Goal: Manage account settings

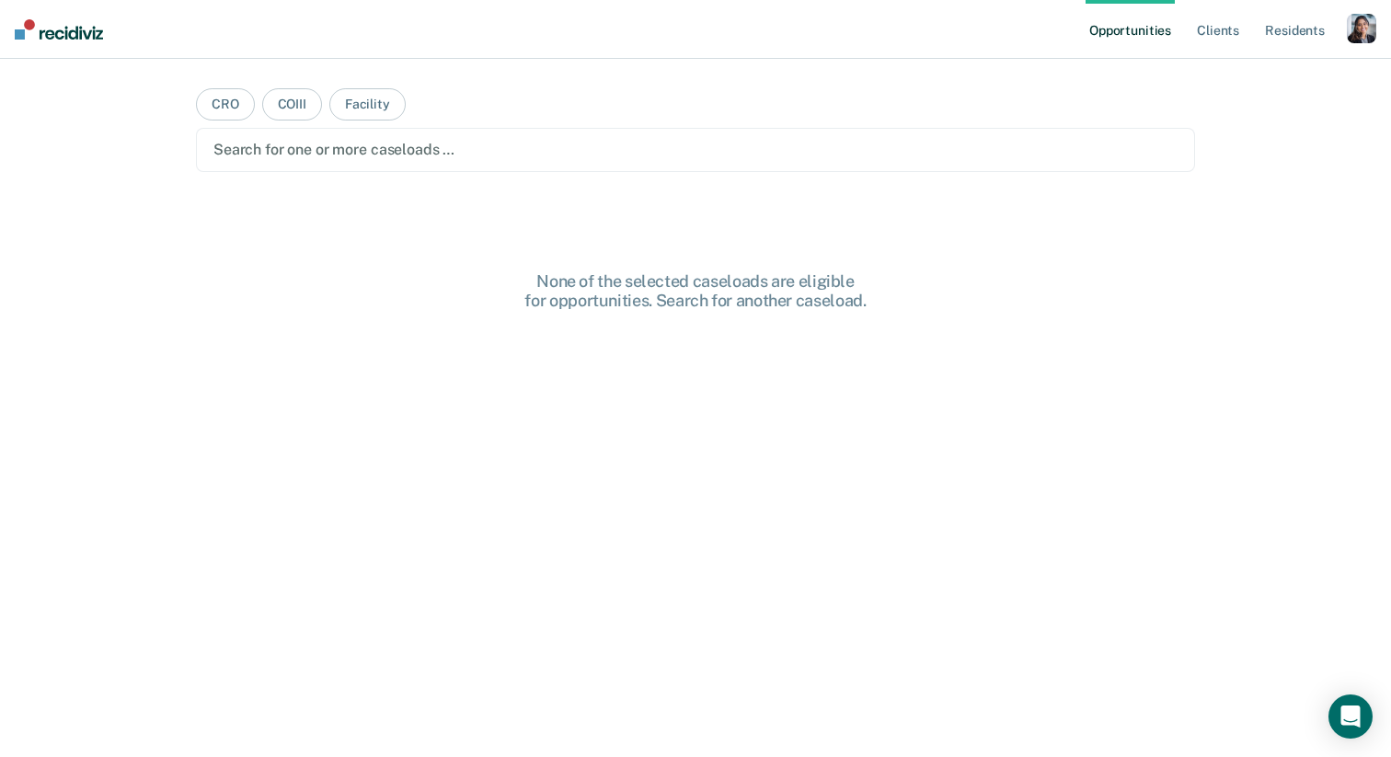
click at [1355, 16] on div "button" at bounding box center [1361, 28] width 29 height 29
click at [1241, 77] on link "Profile" at bounding box center [1287, 75] width 148 height 16
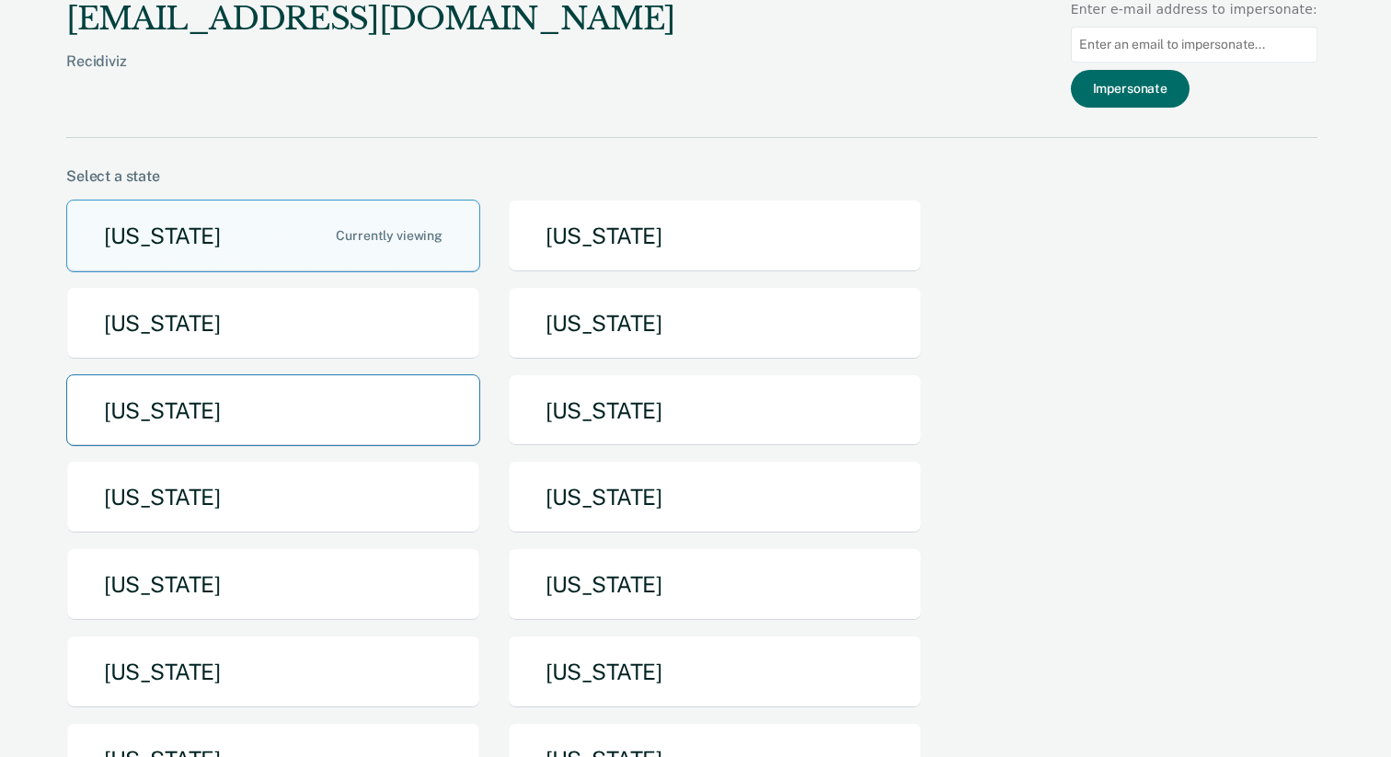
click at [408, 407] on button "[US_STATE]" at bounding box center [273, 410] width 414 height 73
